Goal: Information Seeking & Learning: Understand process/instructions

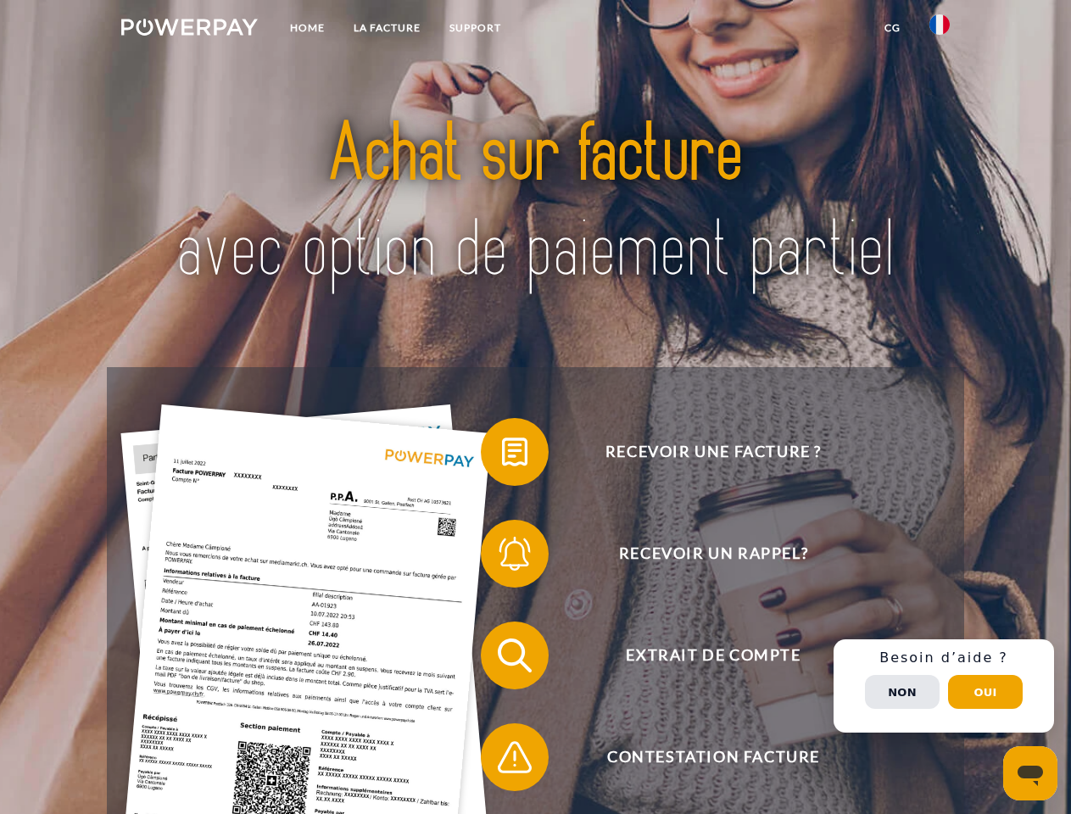
click at [189, 30] on img at bounding box center [189, 27] width 137 height 17
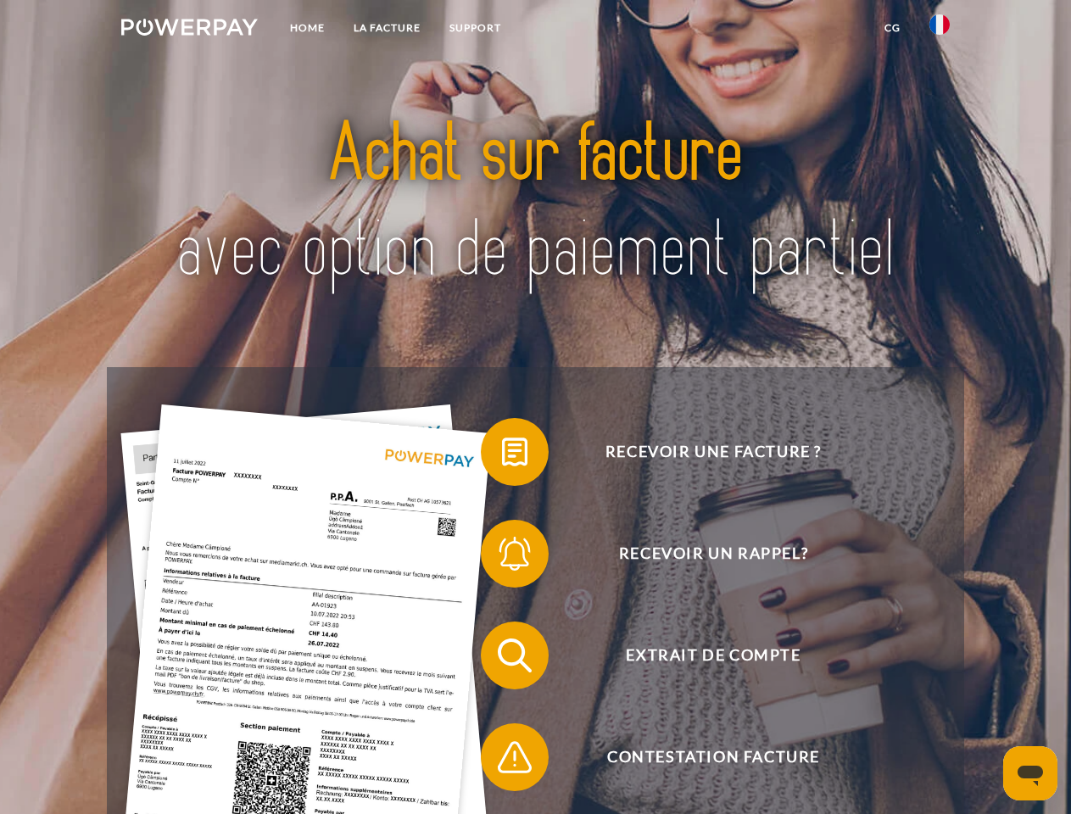
click at [940, 30] on img at bounding box center [940, 24] width 20 height 20
click at [892, 28] on link "CG" at bounding box center [892, 28] width 45 height 31
click at [502, 456] on span at bounding box center [489, 452] width 85 height 85
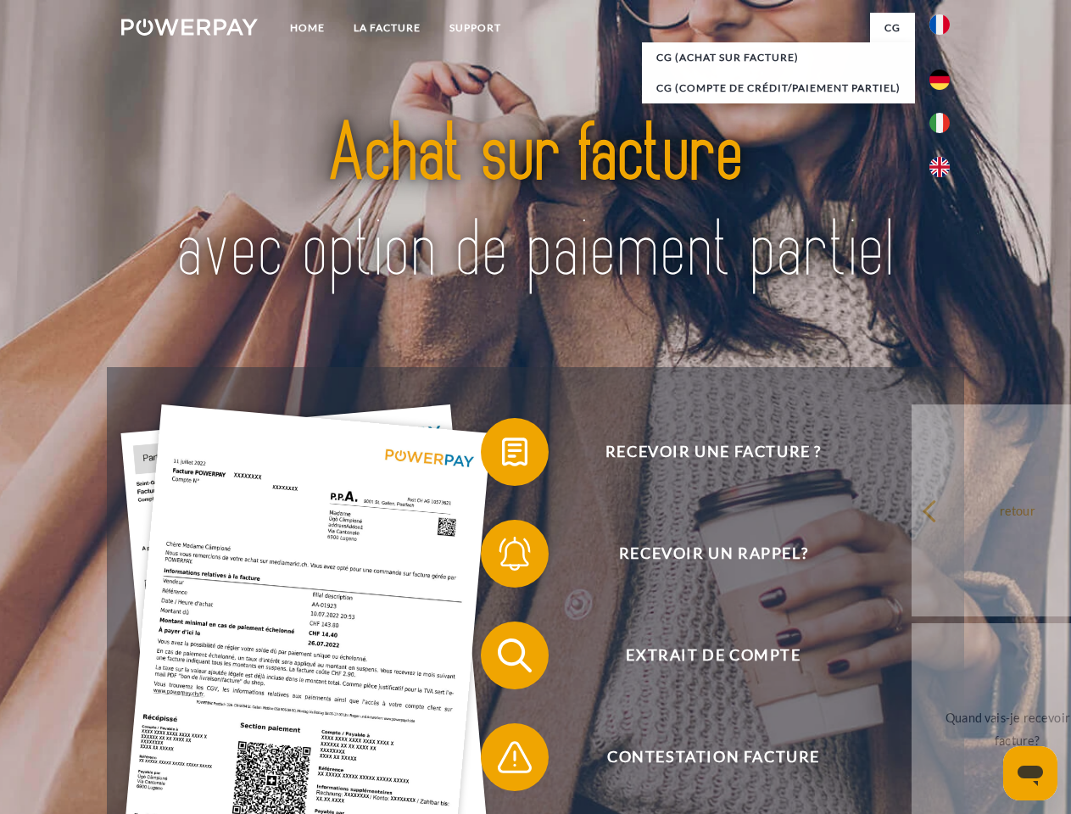
click at [502, 557] on span at bounding box center [489, 554] width 85 height 85
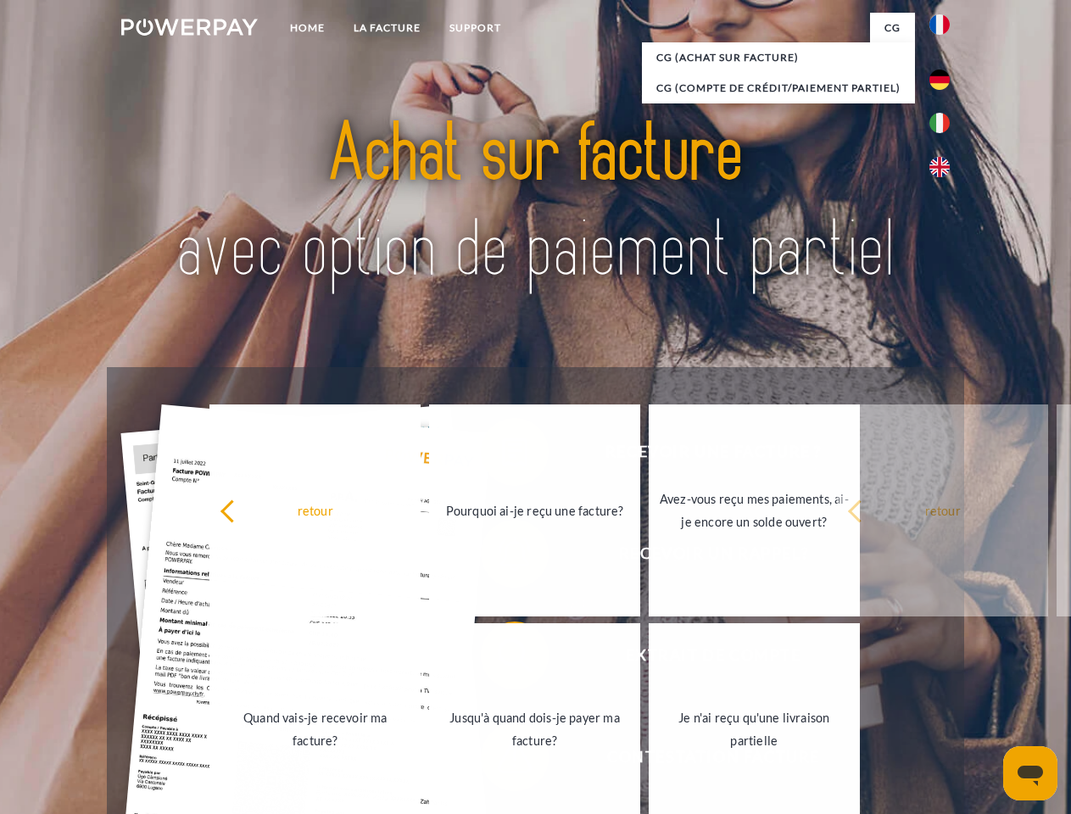
click at [502, 659] on link "Jusqu'à quand dois-je payer ma facture?" at bounding box center [534, 730] width 211 height 212
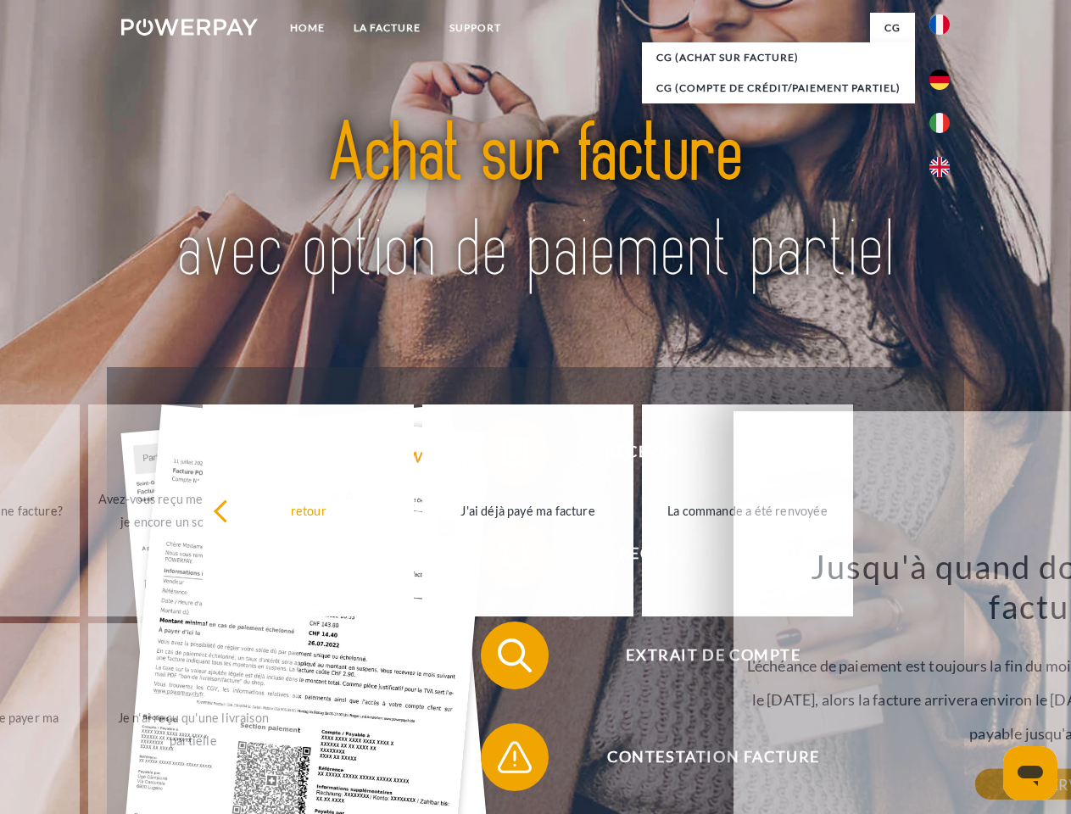
click at [502, 761] on span at bounding box center [489, 757] width 85 height 85
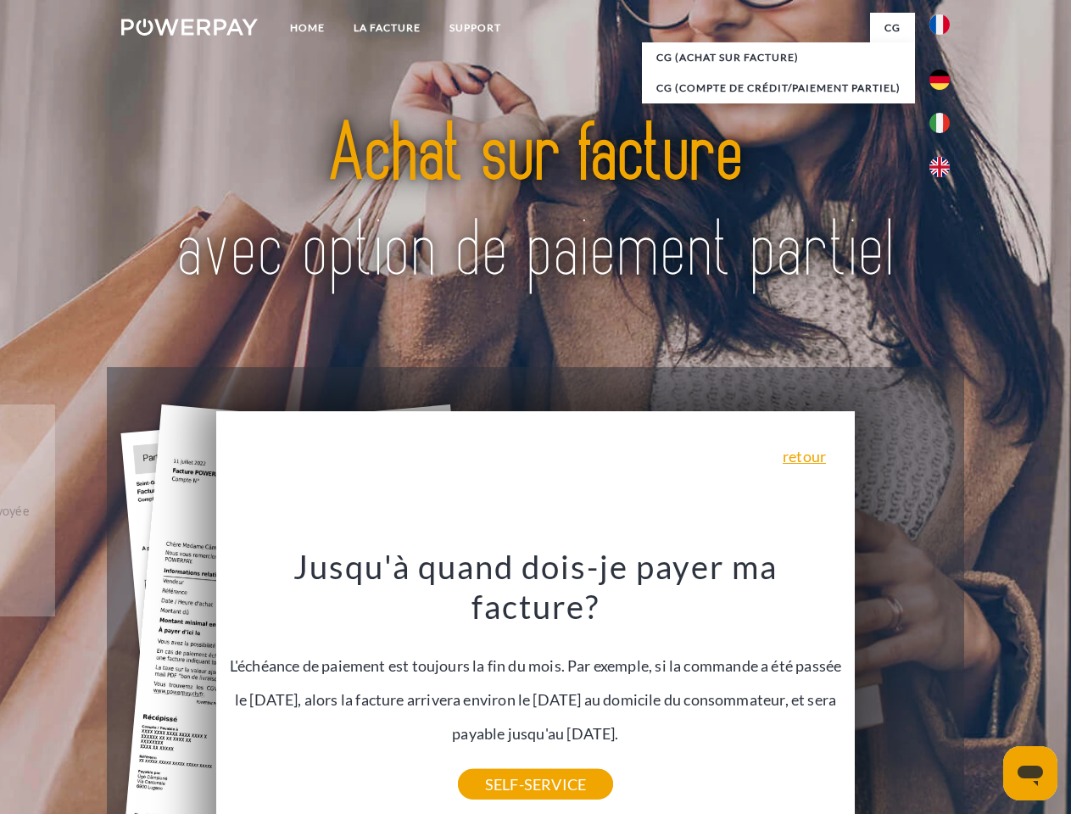
click at [944, 686] on div "Recevoir une facture ? Recevoir un rappel? Extrait de compte retour" at bounding box center [535, 706] width 857 height 679
click at [903, 690] on span "Extrait de compte" at bounding box center [714, 656] width 416 height 68
click at [986, 692] on header "Home LA FACTURE Support" at bounding box center [535, 586] width 1071 height 1172
